Goal: Navigation & Orientation: Find specific page/section

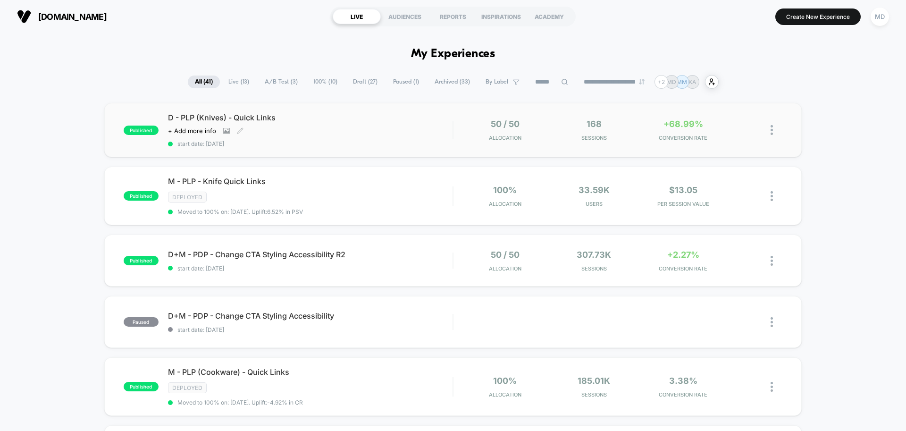
click at [400, 140] on span "start date: [DATE]" at bounding box center [310, 143] width 284 height 7
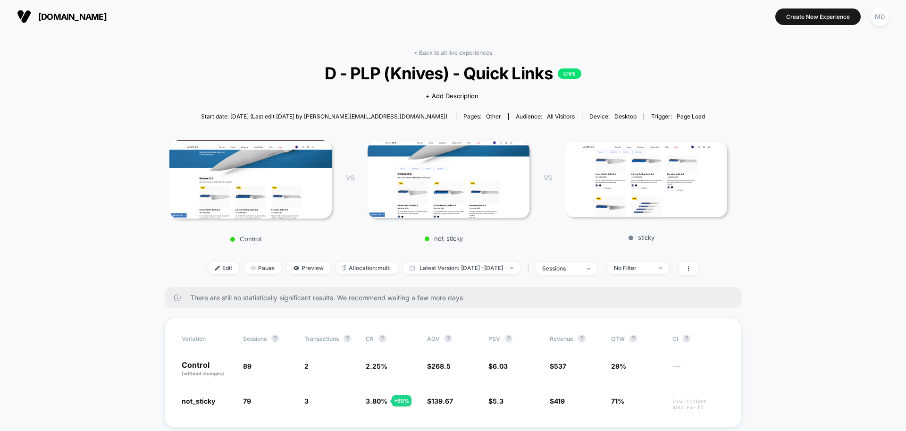
click at [456, 54] on link "< Back to all live experiences" at bounding box center [453, 52] width 78 height 7
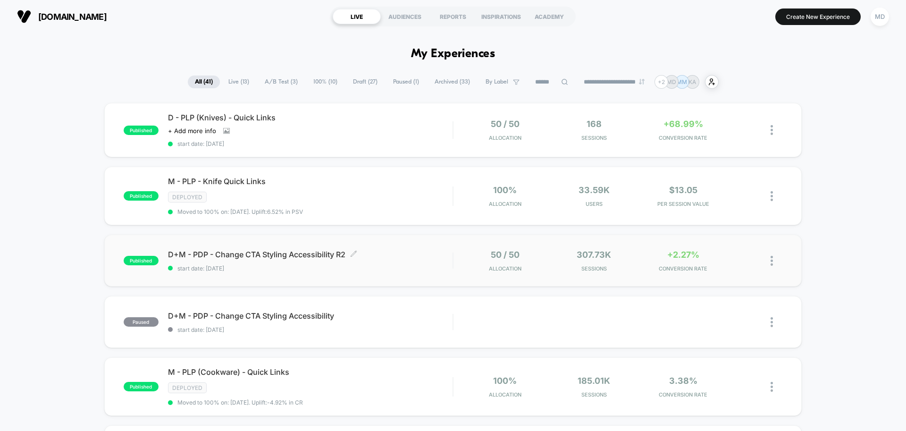
click at [410, 260] on div "D+M - PDP - Change CTA Styling Accessibility R2 Click to edit experience detail…" at bounding box center [310, 261] width 284 height 22
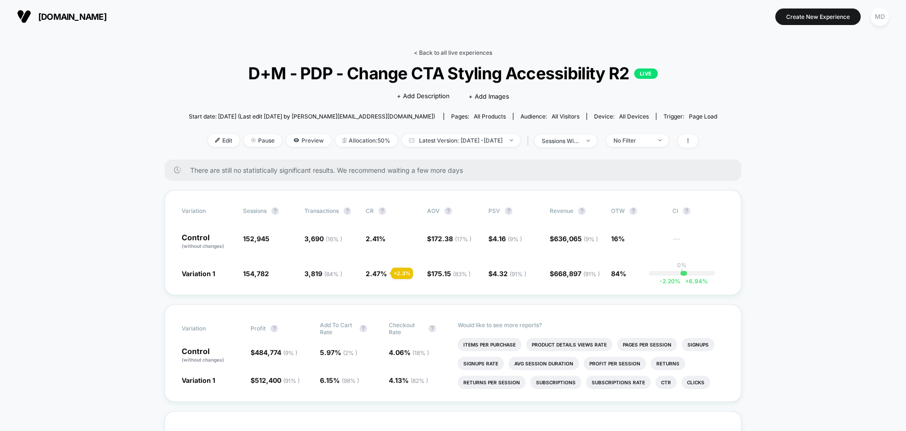
click at [451, 50] on link "< Back to all live experiences" at bounding box center [453, 52] width 78 height 7
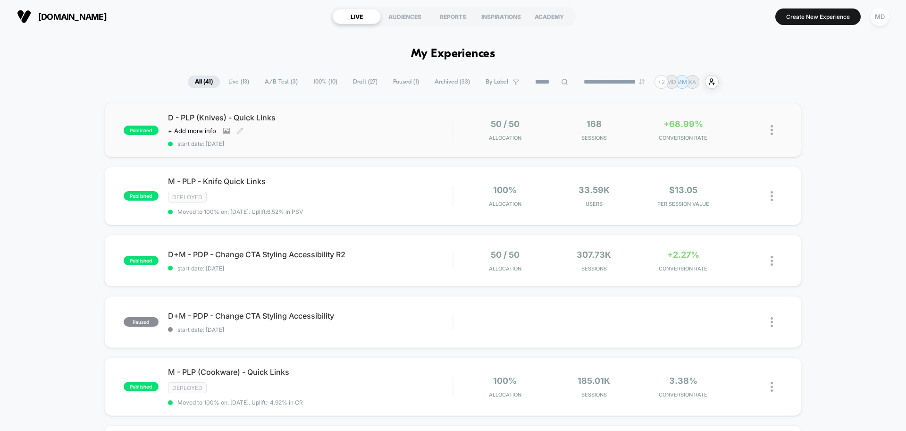
click at [390, 136] on div "D - PLP (Knives) - Quick Links Click to view images Click to edit experience de…" at bounding box center [310, 130] width 284 height 34
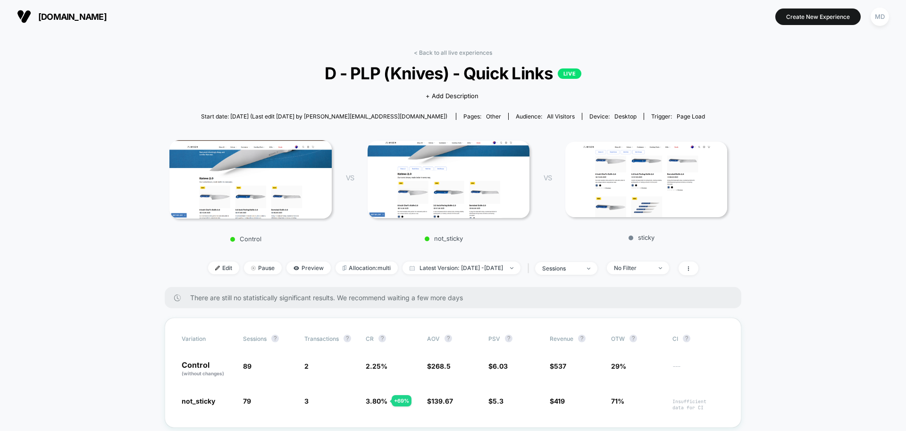
click at [453, 53] on link "< Back to all live experiences" at bounding box center [453, 52] width 78 height 7
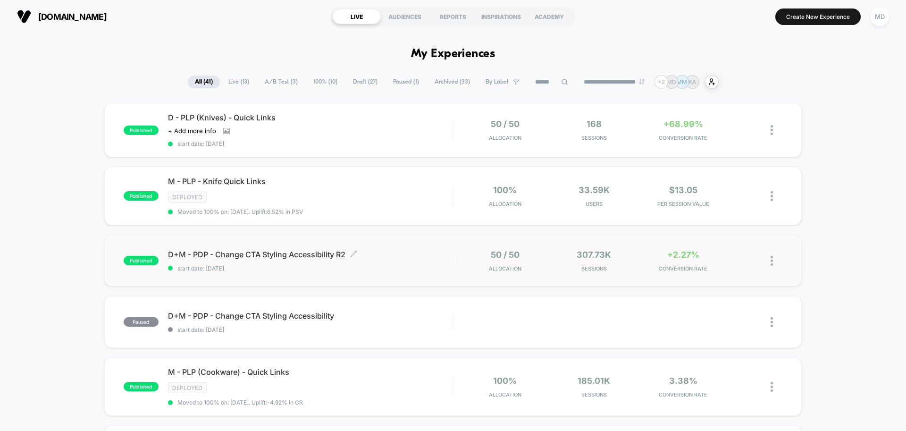
click at [390, 255] on span "D+M - PDP - Change CTA Styling Accessibility R2 Click to edit experience details" at bounding box center [310, 254] width 284 height 9
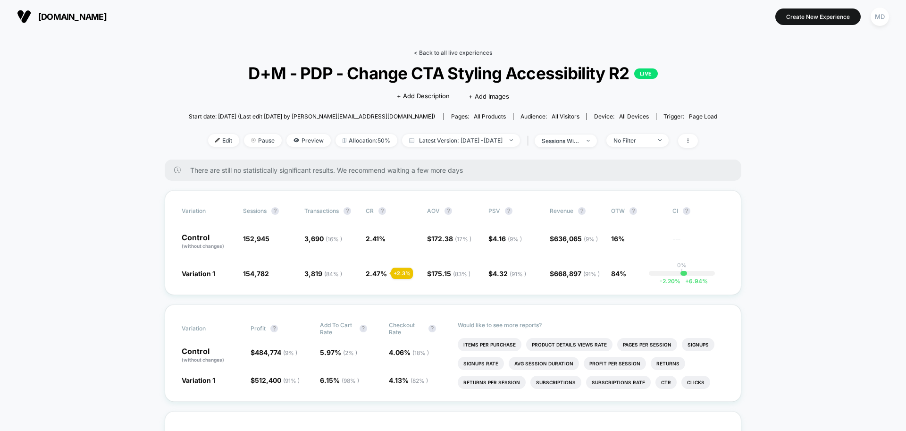
click at [447, 52] on link "< Back to all live experiences" at bounding box center [453, 52] width 78 height 7
